Goal: Information Seeking & Learning: Learn about a topic

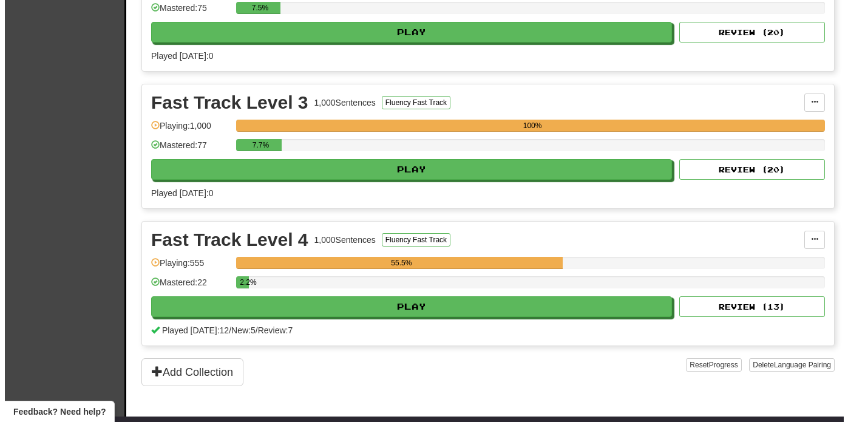
scroll to position [621, 0]
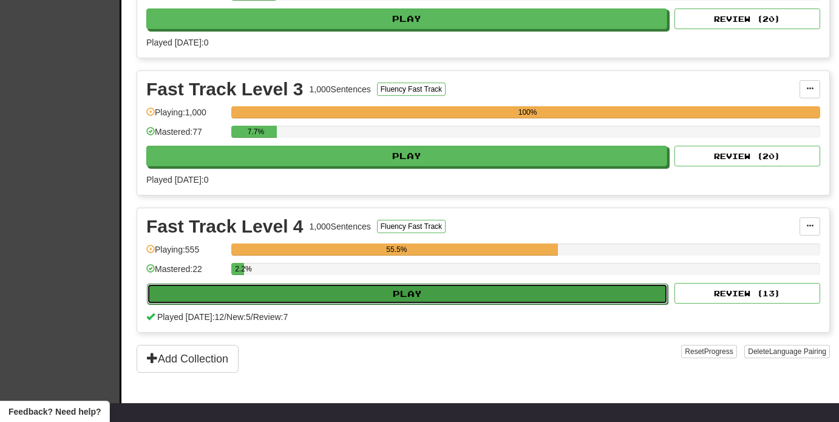
click at [614, 296] on button "Play" at bounding box center [407, 294] width 521 height 21
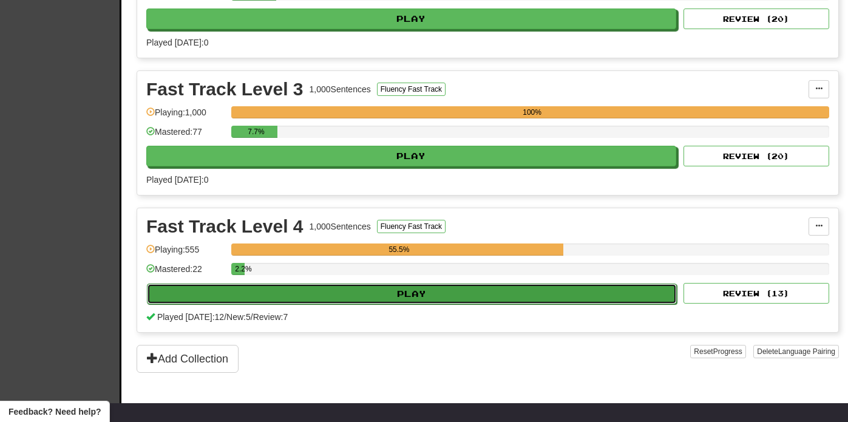
select select "**"
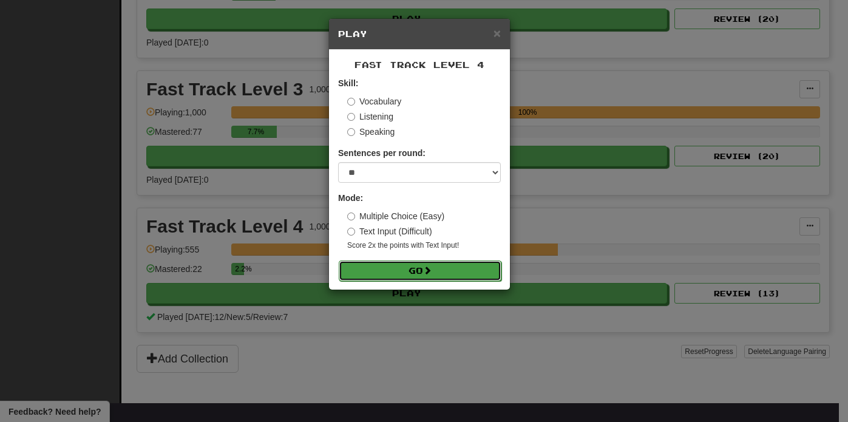
click at [473, 271] on button "Go" at bounding box center [420, 270] width 163 height 21
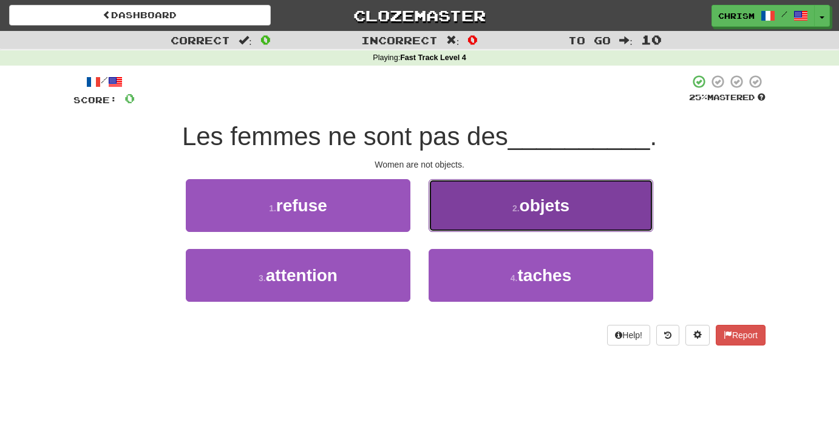
click at [477, 208] on button "2 . objets" at bounding box center [541, 205] width 225 height 53
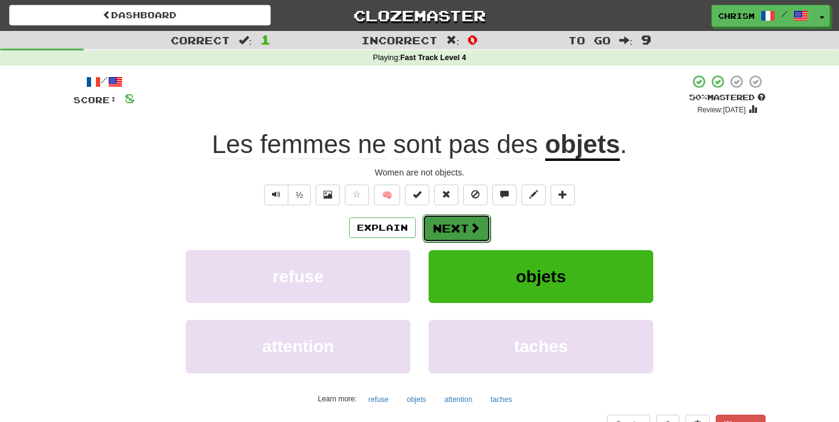
click at [463, 233] on button "Next" at bounding box center [457, 228] width 68 height 28
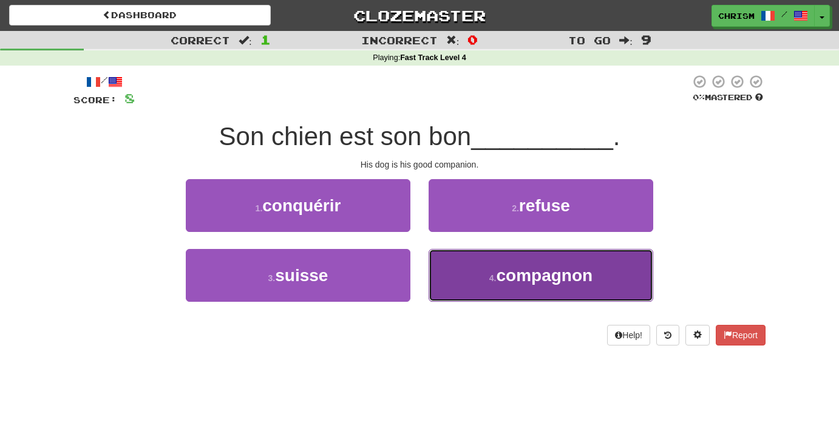
click at [461, 272] on button "4 . compagnon" at bounding box center [541, 275] width 225 height 53
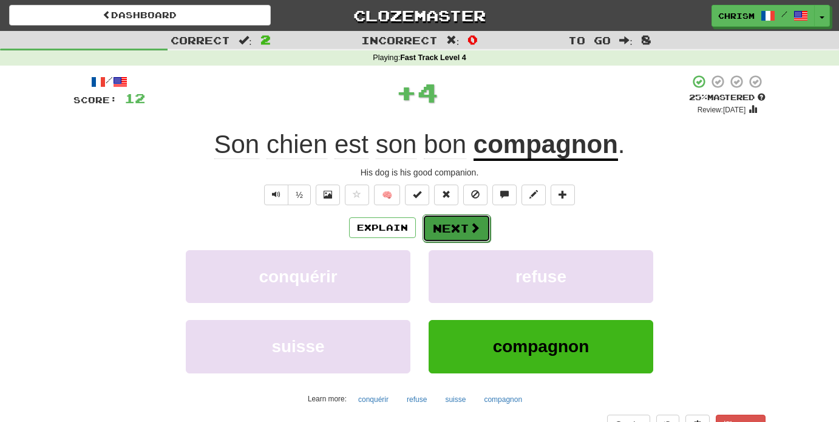
click at [443, 224] on button "Next" at bounding box center [457, 228] width 68 height 28
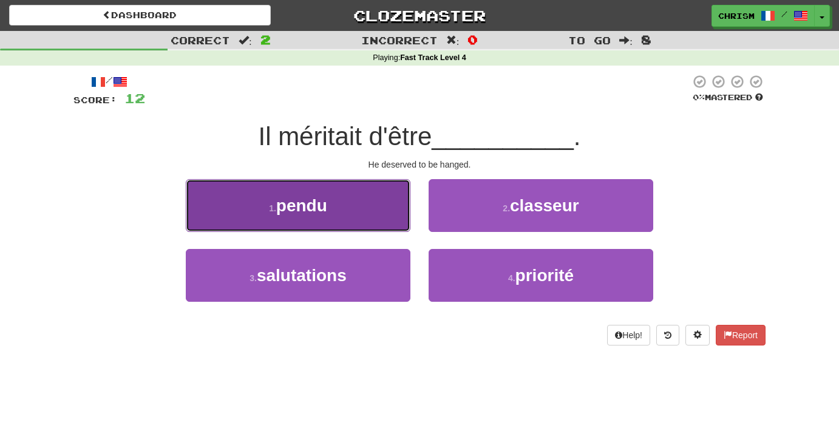
click at [389, 217] on button "1 . pendu" at bounding box center [298, 205] width 225 height 53
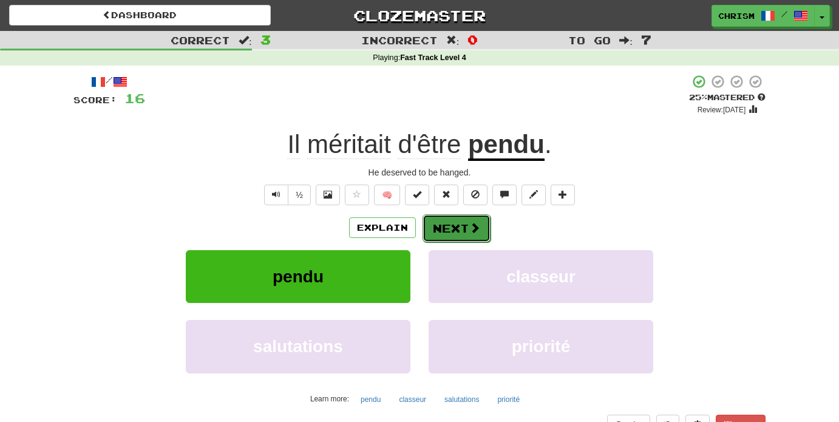
click at [467, 224] on button "Next" at bounding box center [457, 228] width 68 height 28
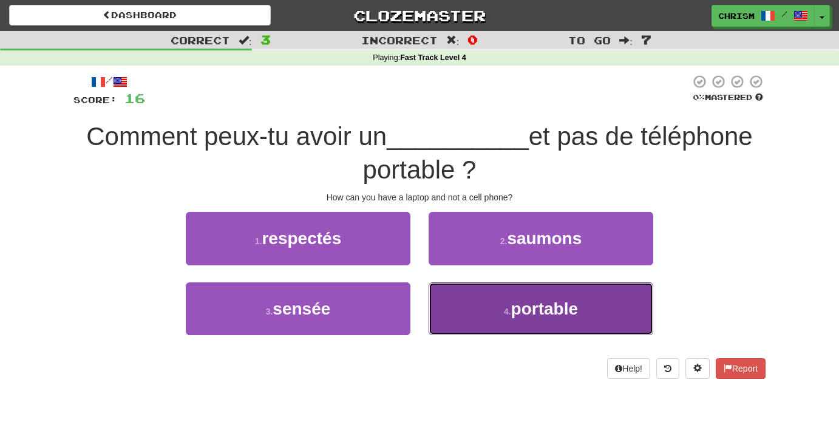
click at [537, 311] on span "portable" at bounding box center [544, 308] width 67 height 19
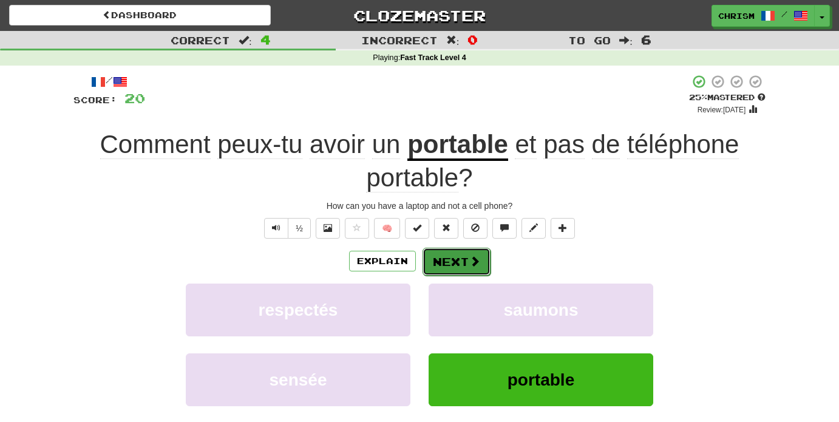
click at [466, 257] on button "Next" at bounding box center [457, 262] width 68 height 28
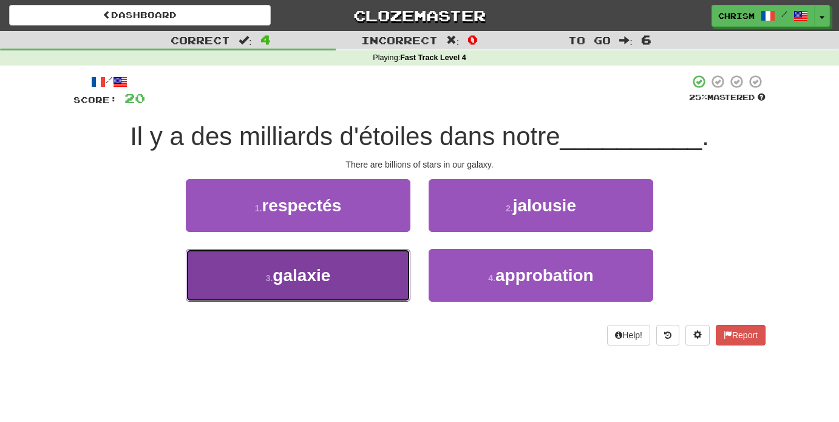
click at [376, 276] on button "3 . galaxie" at bounding box center [298, 275] width 225 height 53
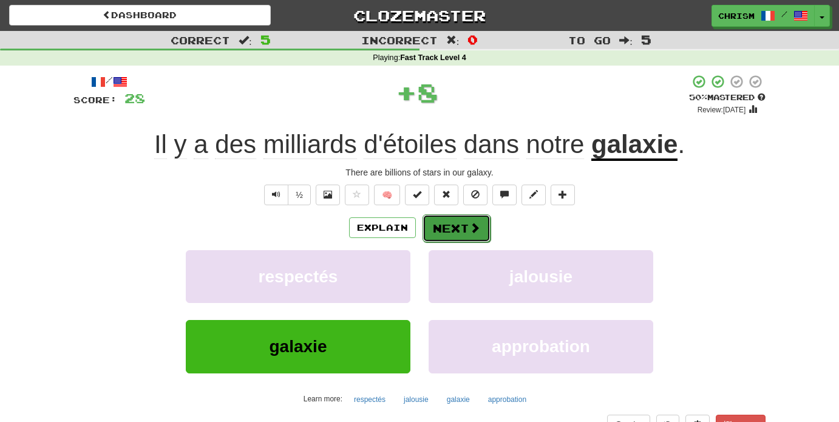
click at [479, 233] on span at bounding box center [474, 227] width 11 height 11
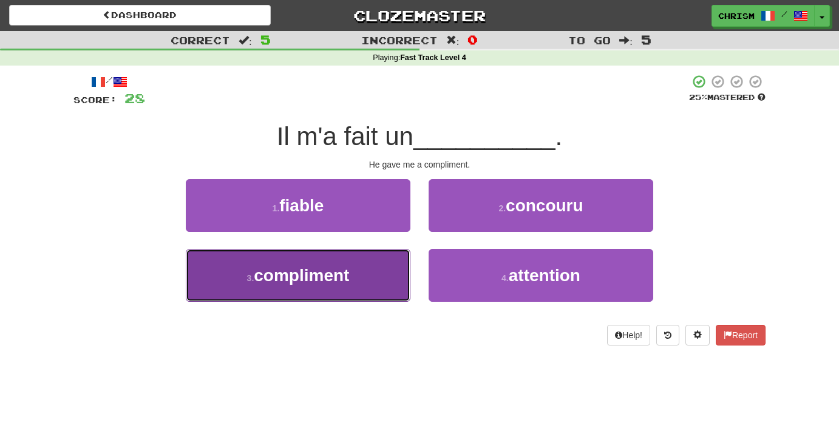
click at [381, 269] on button "3 . compliment" at bounding box center [298, 275] width 225 height 53
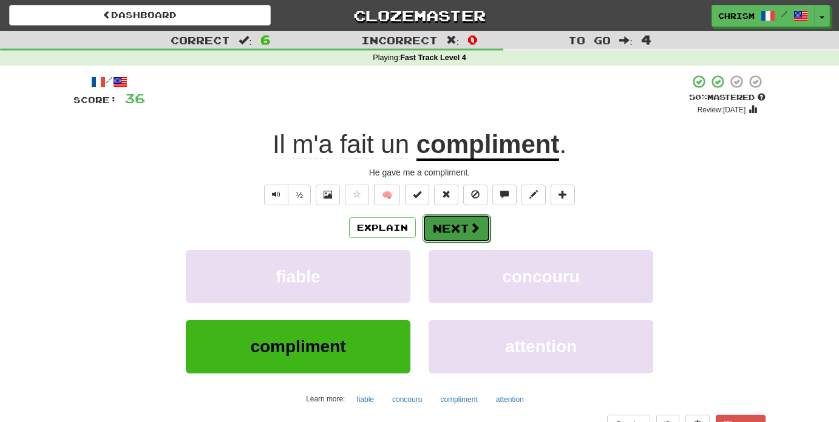
click at [463, 234] on button "Next" at bounding box center [457, 228] width 68 height 28
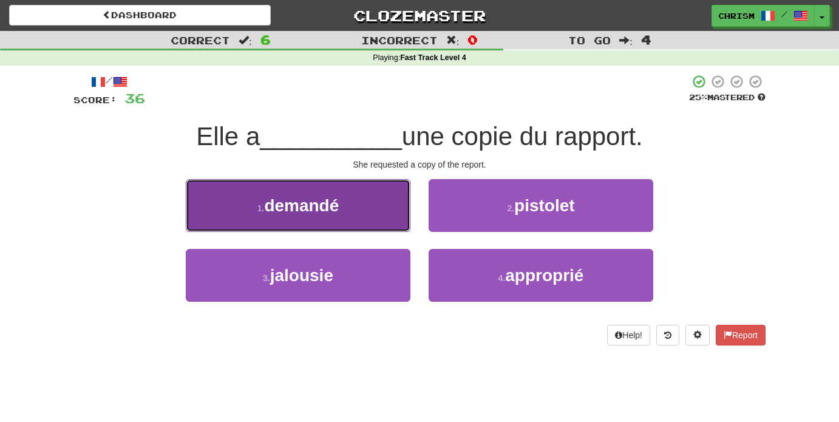
click at [408, 220] on button "1 . demandé" at bounding box center [298, 205] width 225 height 53
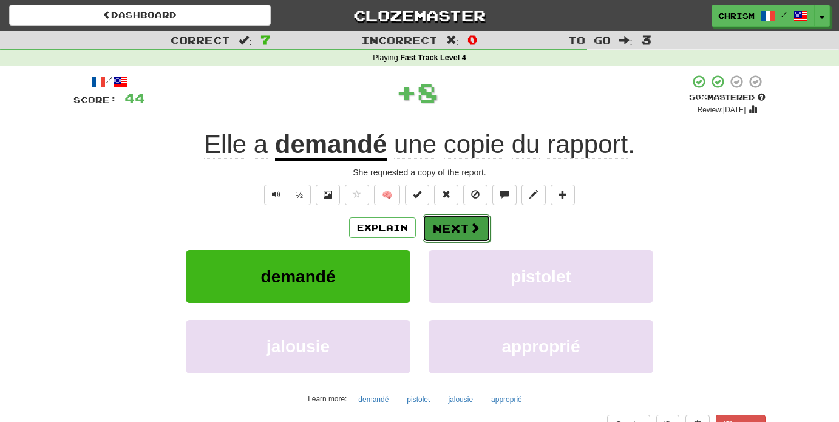
click at [454, 226] on button "Next" at bounding box center [457, 228] width 68 height 28
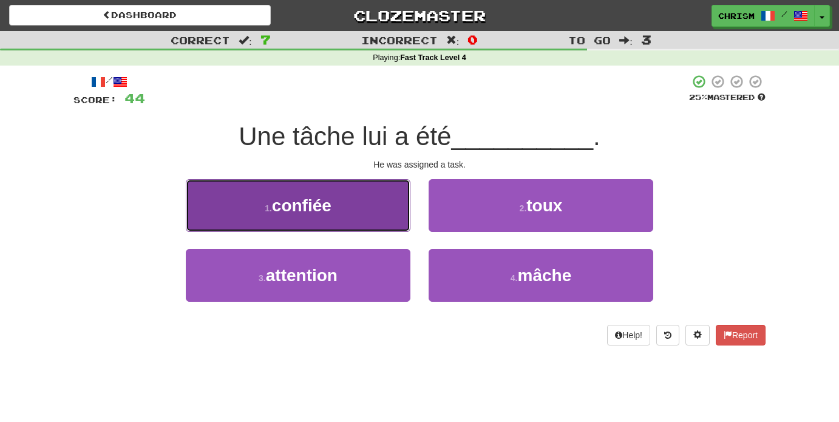
click at [357, 202] on button "1 . confiée" at bounding box center [298, 205] width 225 height 53
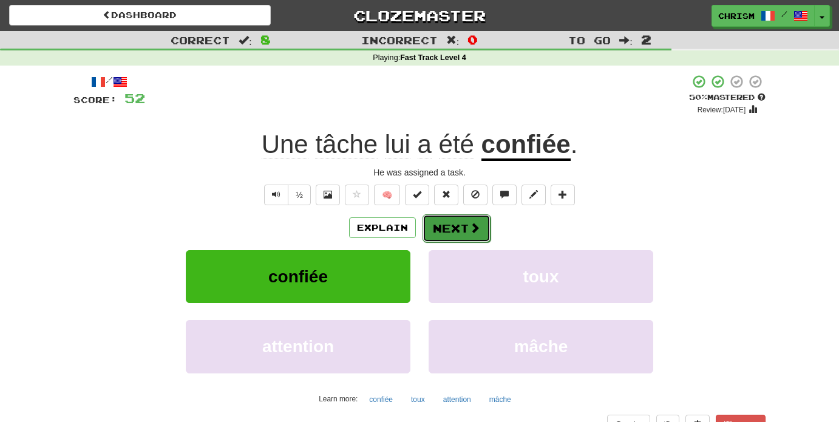
click at [449, 230] on button "Next" at bounding box center [457, 228] width 68 height 28
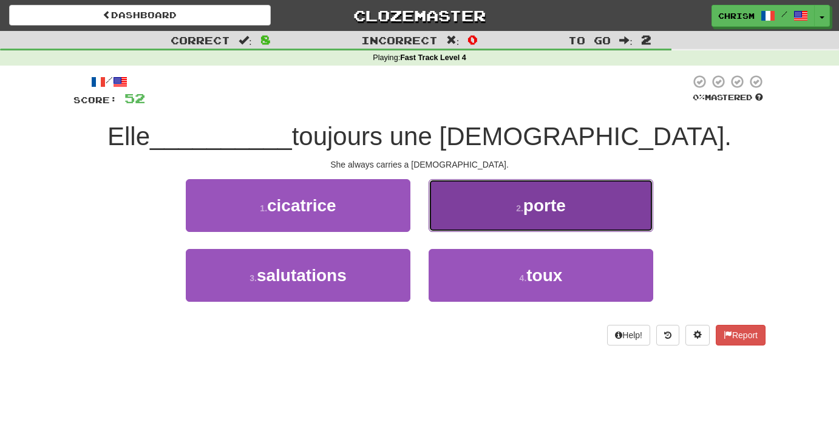
click at [458, 217] on button "2 . porte" at bounding box center [541, 205] width 225 height 53
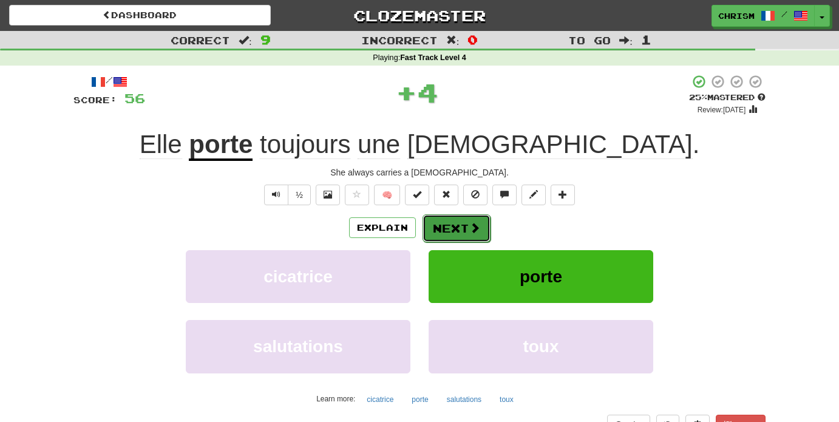
click at [444, 224] on button "Next" at bounding box center [457, 228] width 68 height 28
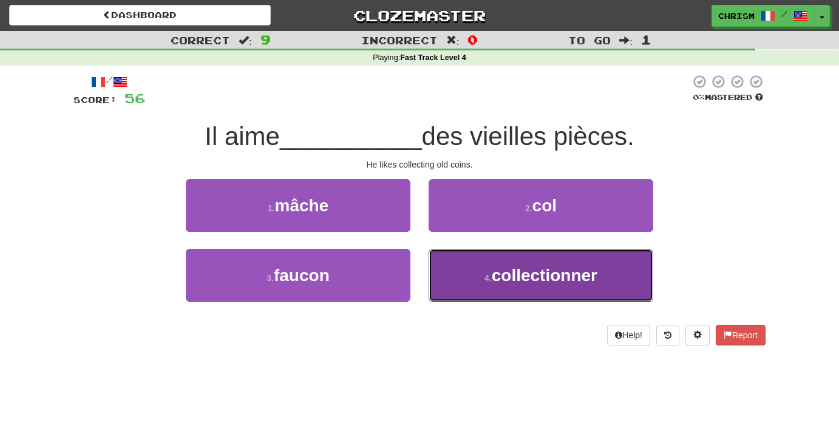
click at [470, 267] on button "4 . collectionner" at bounding box center [541, 275] width 225 height 53
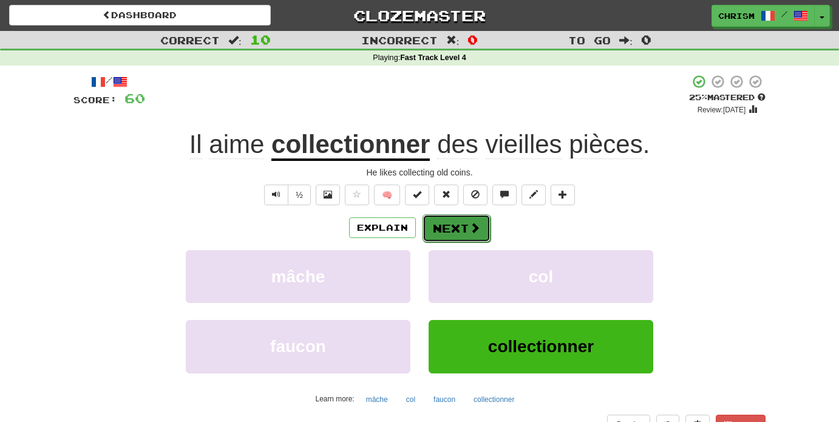
click at [463, 230] on button "Next" at bounding box center [457, 228] width 68 height 28
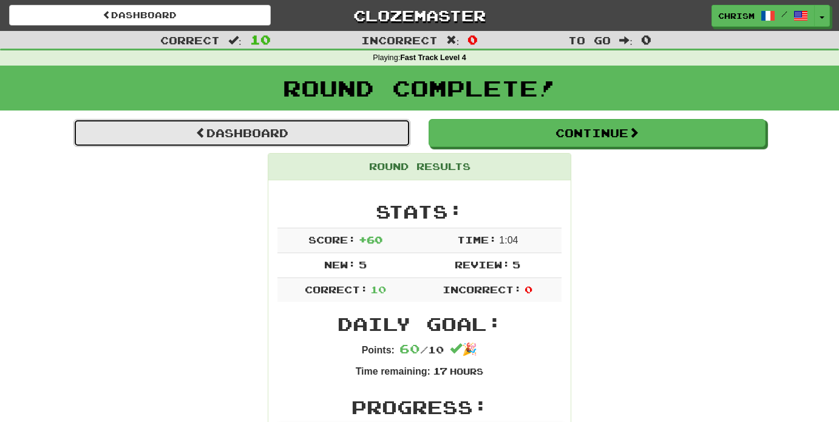
click at [392, 129] on link "Dashboard" at bounding box center [241, 133] width 337 height 28
